Goal: Complete application form

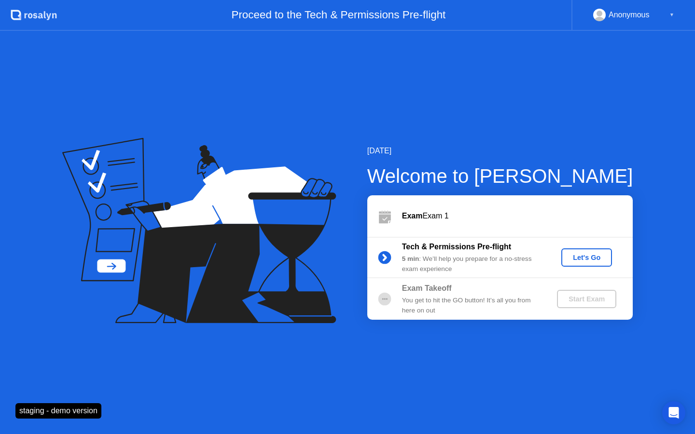
click at [579, 261] on div "Let's Go" at bounding box center [586, 258] width 43 height 8
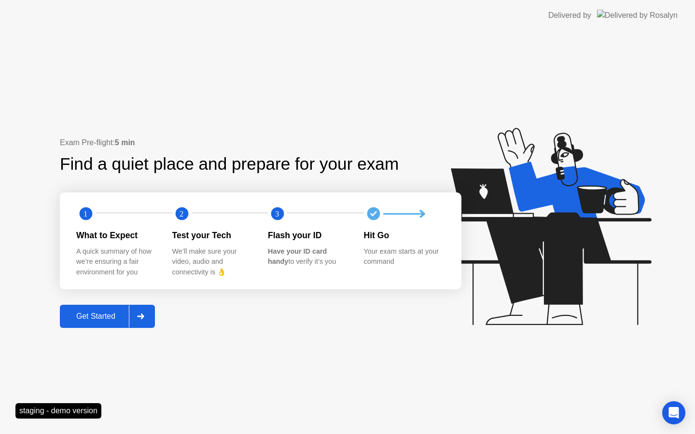
click at [129, 315] on div "Get Started" at bounding box center [96, 316] width 66 height 9
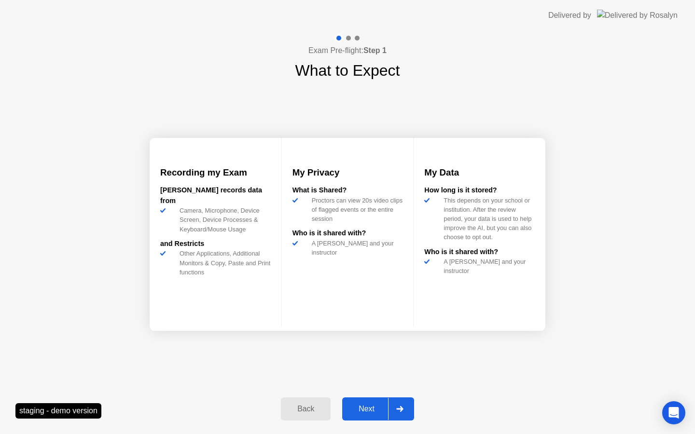
click at [373, 412] on div "Next" at bounding box center [366, 409] width 43 height 9
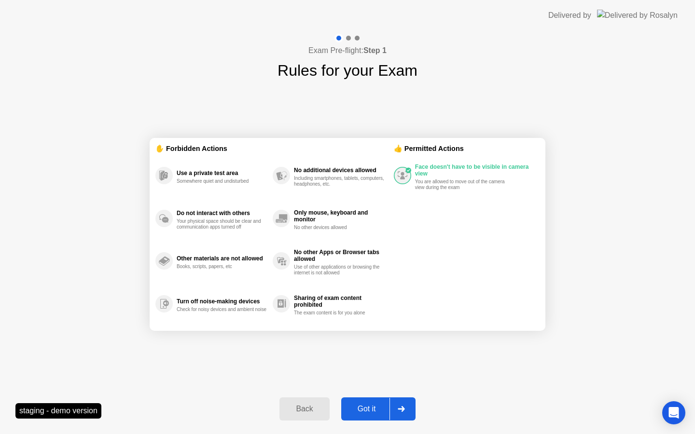
click at [365, 408] on div "Got it" at bounding box center [366, 409] width 45 height 9
select select "**********"
select select "*******"
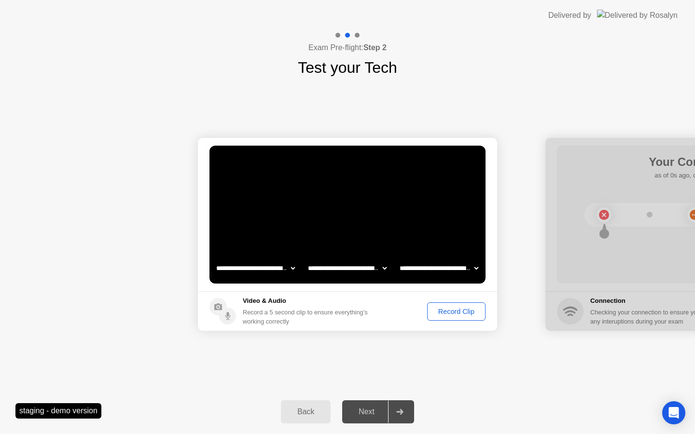
click at [437, 313] on div "Record Clip" at bounding box center [456, 312] width 52 height 8
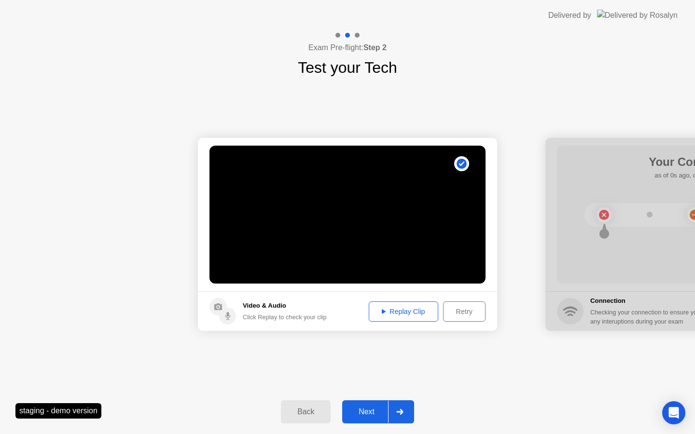
click at [384, 405] on button "Next" at bounding box center [378, 411] width 72 height 23
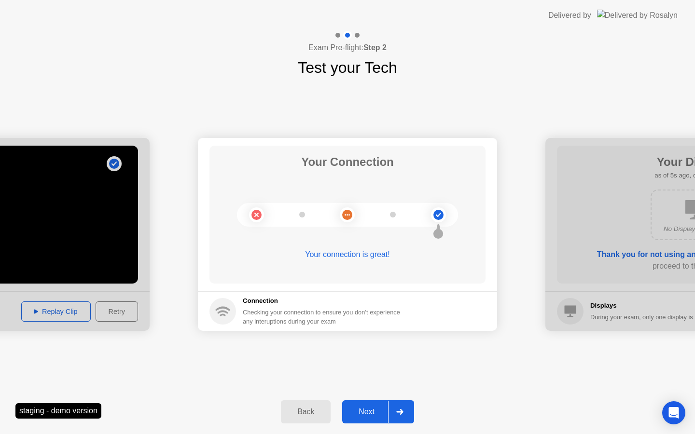
click at [380, 408] on div "Next" at bounding box center [366, 412] width 43 height 9
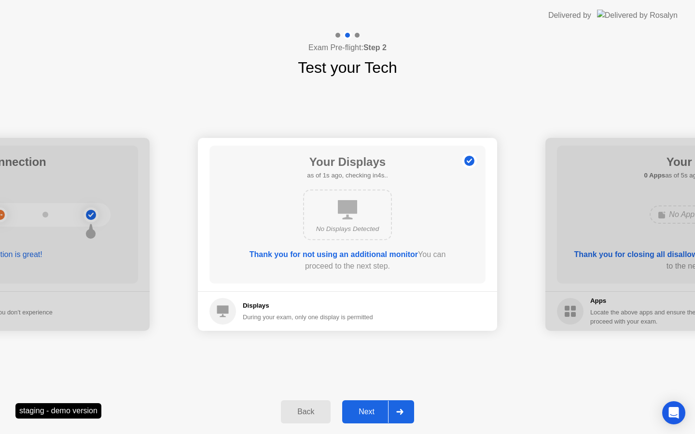
click at [376, 410] on div "Next" at bounding box center [366, 412] width 43 height 9
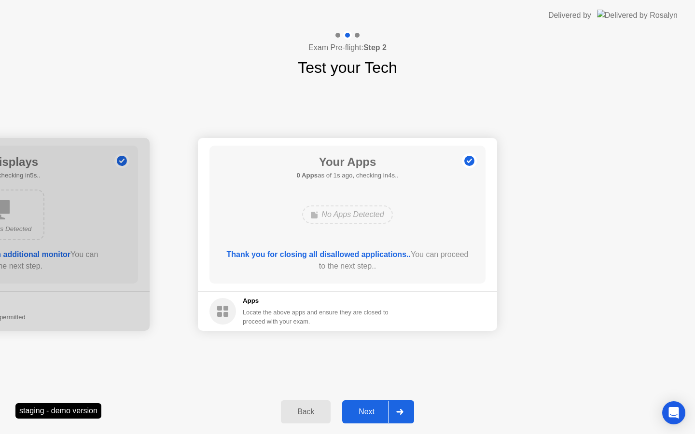
click at [376, 410] on div "Next" at bounding box center [366, 412] width 43 height 9
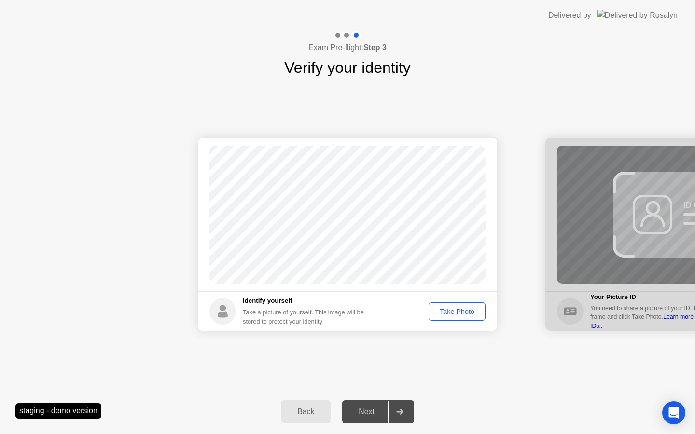
click at [436, 310] on div "Take Photo" at bounding box center [457, 312] width 50 height 8
click at [379, 402] on button "Next" at bounding box center [378, 411] width 72 height 23
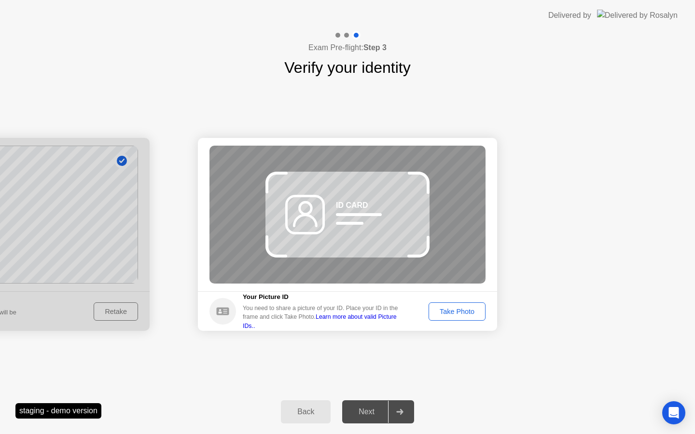
click at [443, 310] on div "Take Photo" at bounding box center [457, 312] width 50 height 8
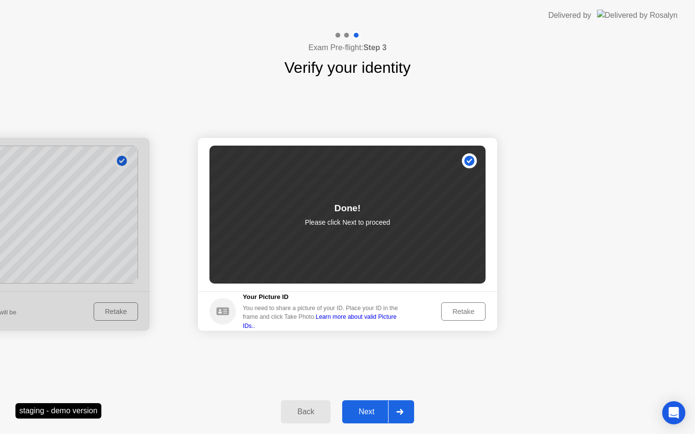
click at [375, 408] on div "Next" at bounding box center [366, 412] width 43 height 9
